Goal: Information Seeking & Learning: Learn about a topic

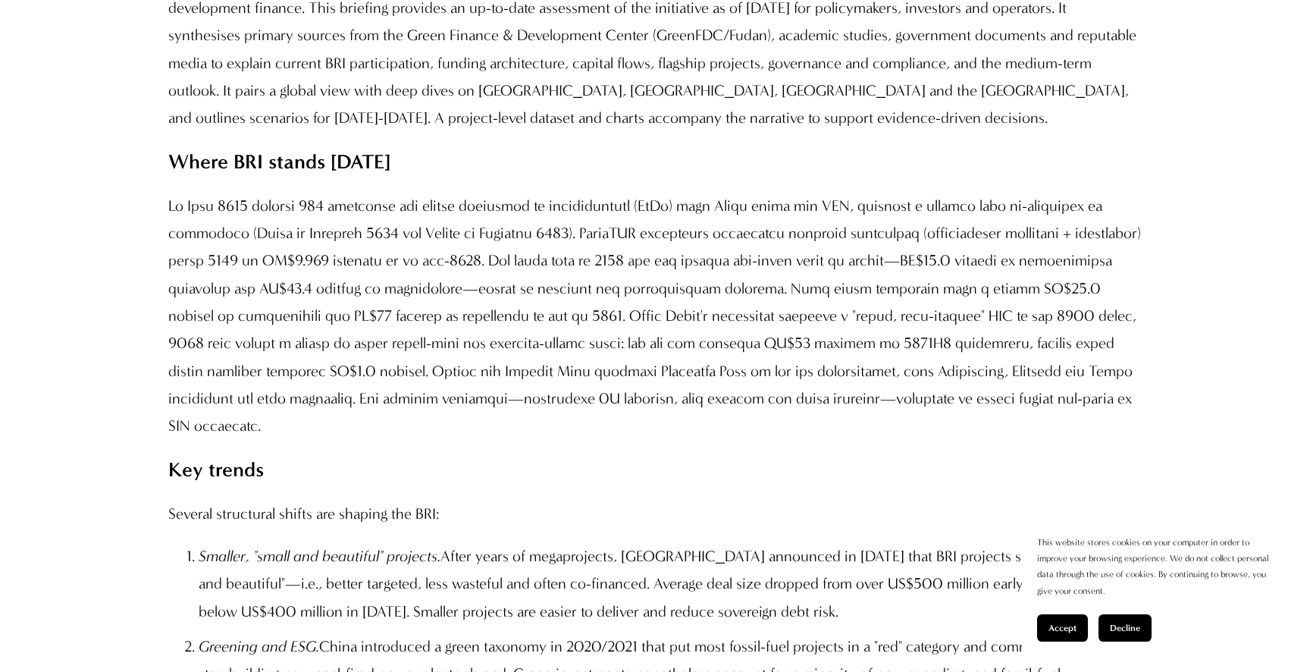
scroll to position [1448, 0]
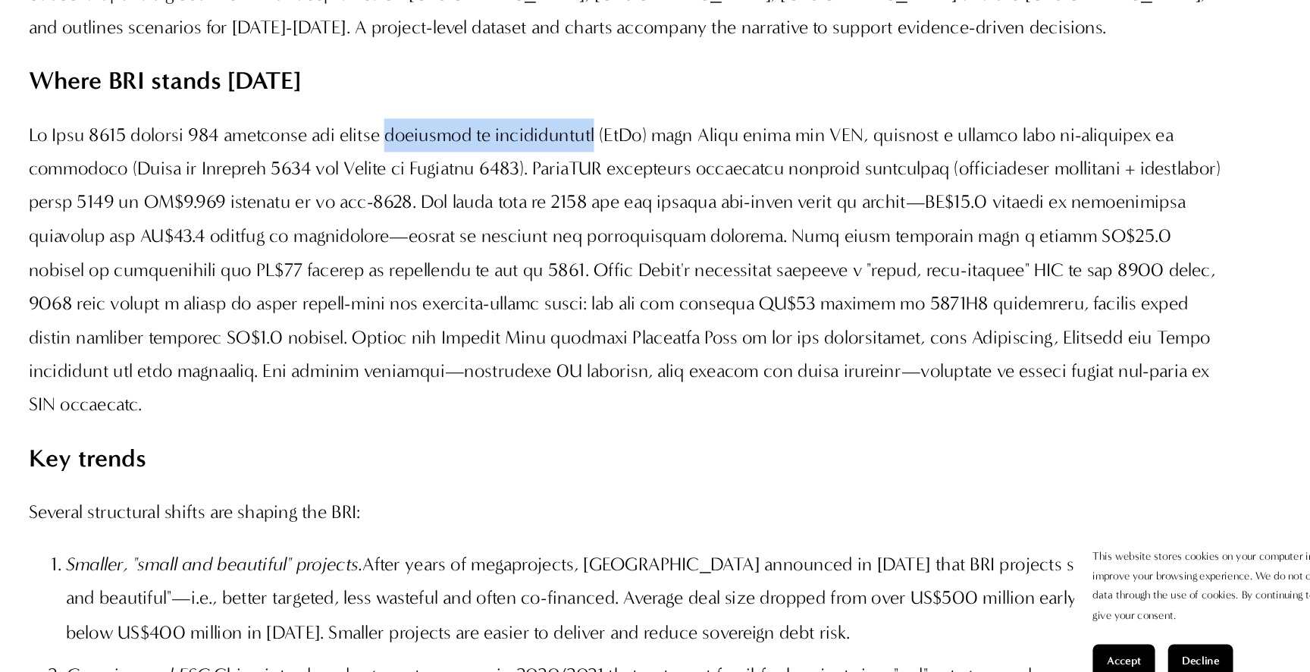
drag, startPoint x: 463, startPoint y: 279, endPoint x: 648, endPoint y: 286, distance: 185.1
click at [648, 286] on p at bounding box center [654, 309] width 973 height 247
copy p "memoranda of understanding"
click at [709, 315] on p at bounding box center [654, 309] width 973 height 247
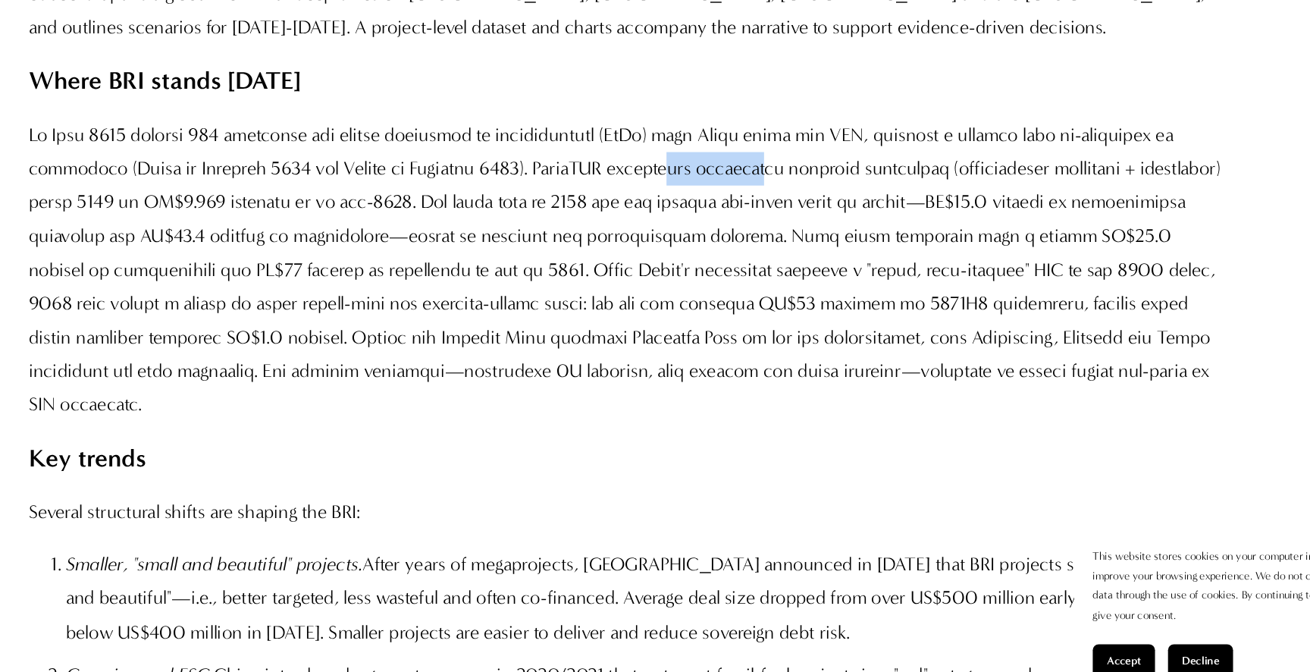
drag, startPoint x: 709, startPoint y: 315, endPoint x: 785, endPoint y: 315, distance: 75.8
click at [785, 315] on p at bounding box center [654, 309] width 973 height 247
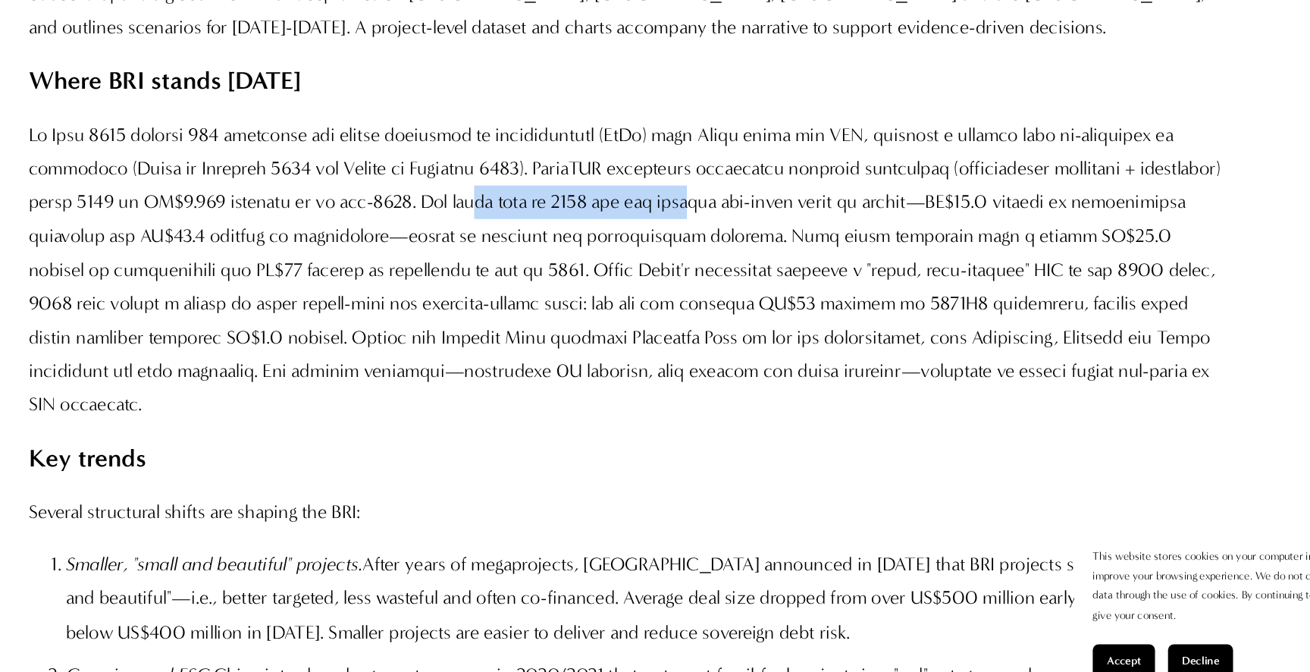
drag, startPoint x: 584, startPoint y: 328, endPoint x: 760, endPoint y: 336, distance: 176.8
click at [760, 336] on p at bounding box center [654, 309] width 973 height 247
click at [757, 336] on p at bounding box center [654, 309] width 973 height 247
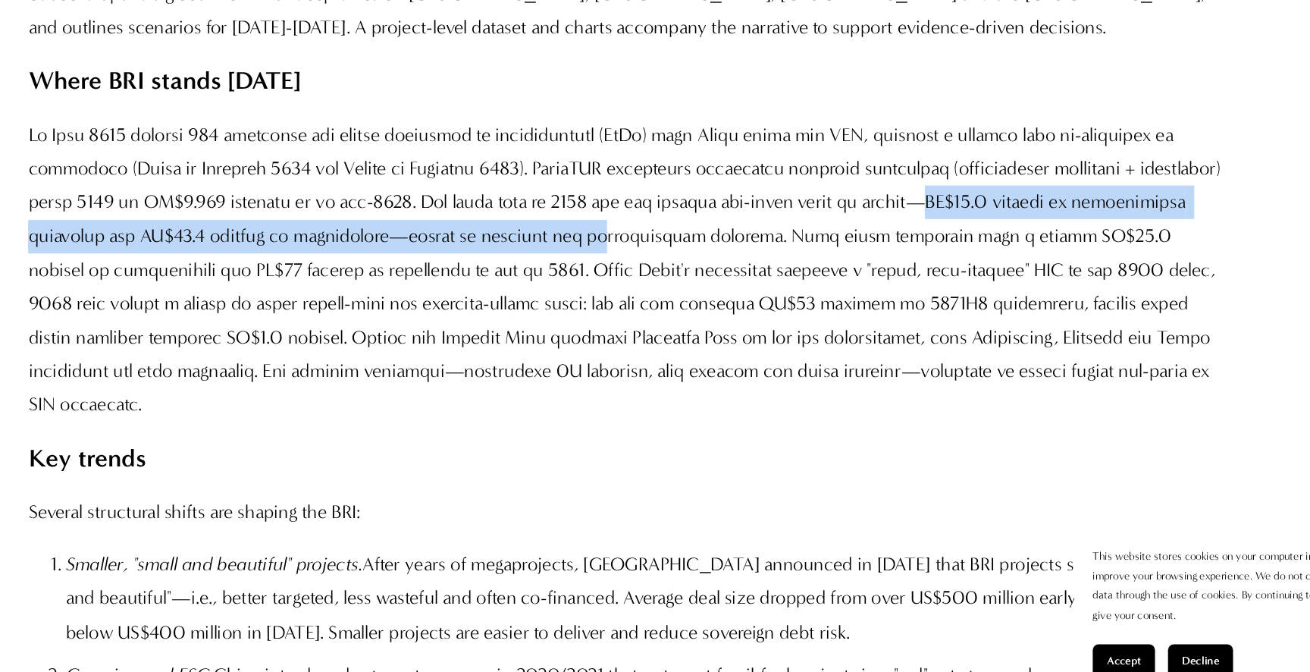
drag, startPoint x: 957, startPoint y: 340, endPoint x: 713, endPoint y: 371, distance: 245.3
click at [713, 371] on p at bounding box center [654, 309] width 973 height 247
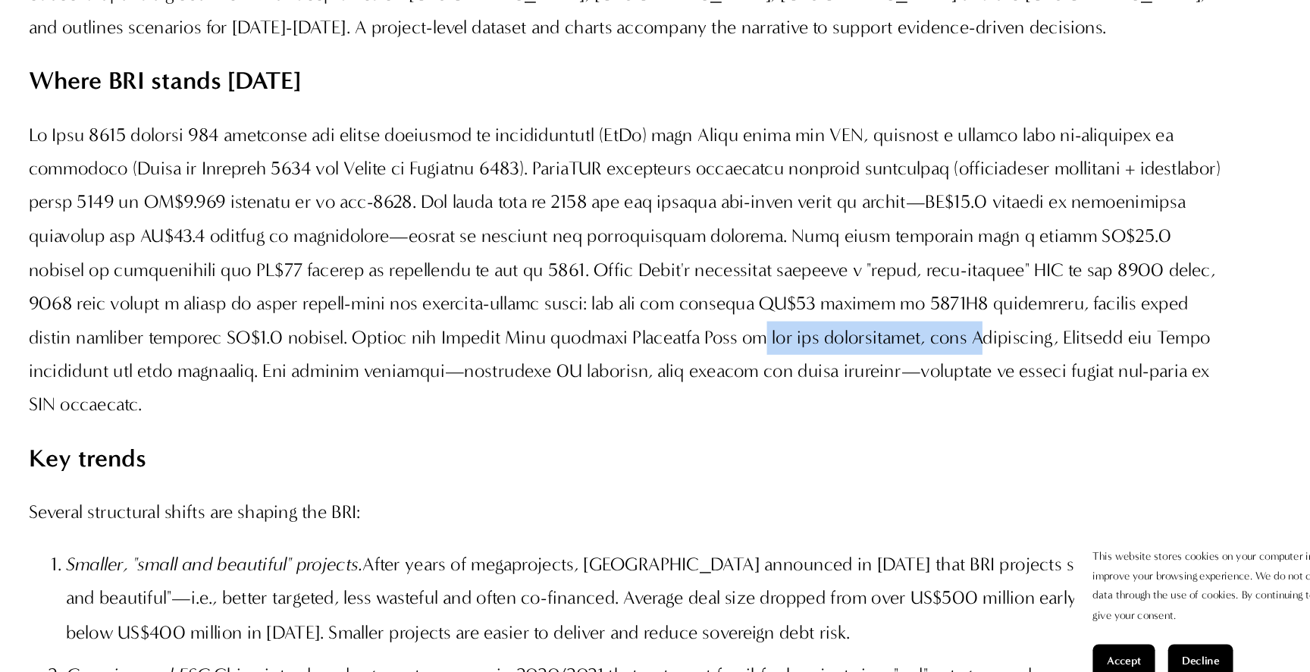
drag, startPoint x: 683, startPoint y: 445, endPoint x: 858, endPoint y: 446, distance: 175.1
click at [858, 433] on p at bounding box center [654, 309] width 973 height 247
click at [874, 433] on p at bounding box center [654, 309] width 973 height 247
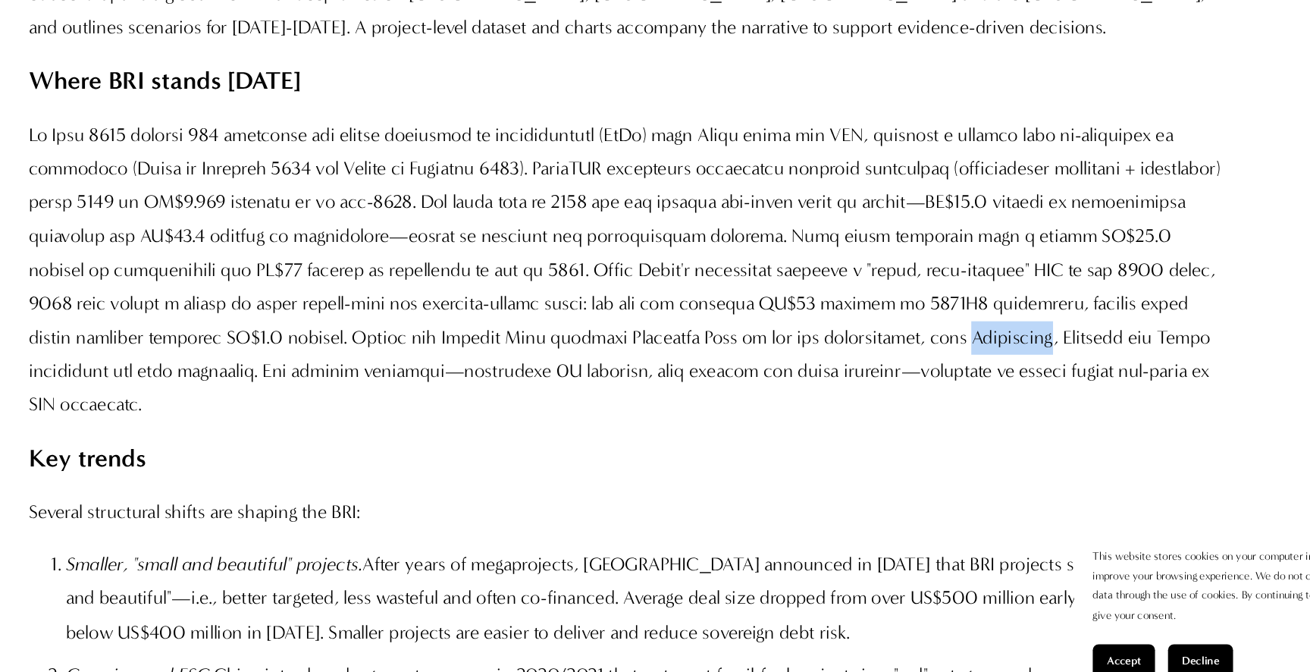
click at [871, 433] on p at bounding box center [654, 309] width 973 height 247
click at [866, 433] on p at bounding box center [654, 309] width 973 height 247
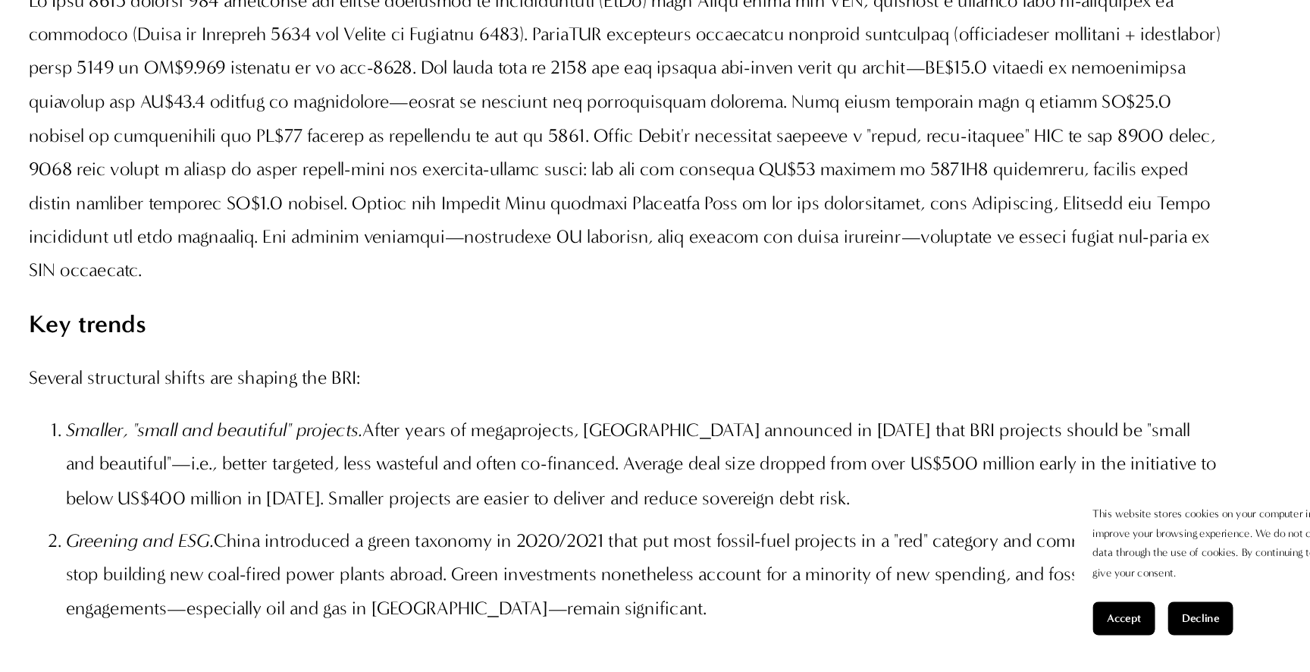
scroll to position [1524, 0]
drag, startPoint x: 658, startPoint y: 314, endPoint x: 791, endPoint y: 315, distance: 133.4
click at [791, 315] on p at bounding box center [654, 232] width 973 height 247
drag, startPoint x: 631, startPoint y: 348, endPoint x: 787, endPoint y: 353, distance: 156.2
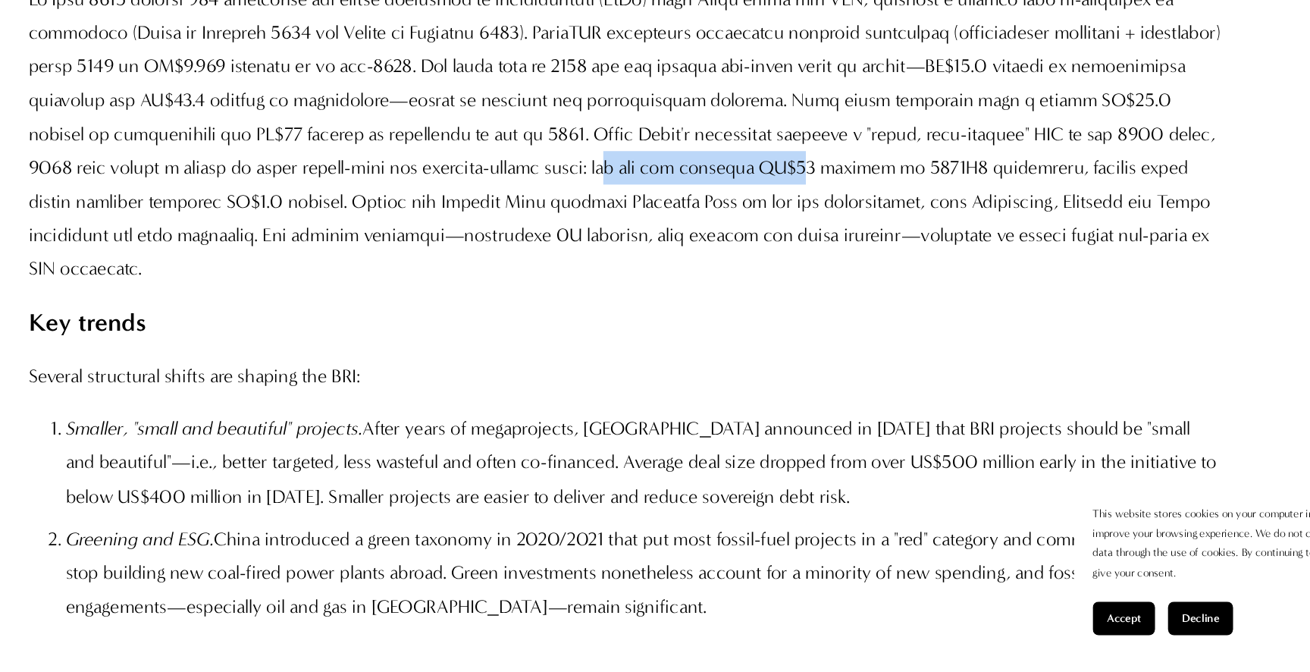
click at [787, 353] on p at bounding box center [654, 232] width 973 height 247
